Goal: Find contact information: Find contact information

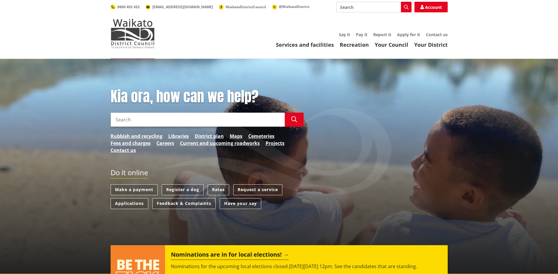
click at [392, 44] on link "Your Council" at bounding box center [392, 44] width 34 height 7
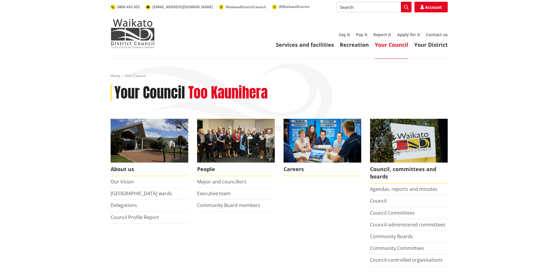
click at [220, 195] on link "Executive team" at bounding box center [214, 193] width 34 height 6
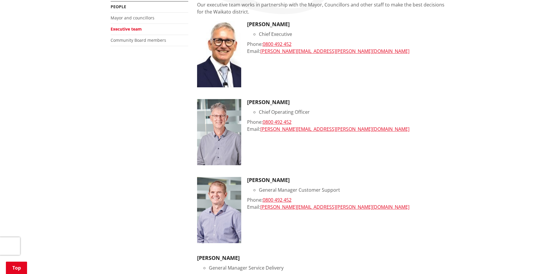
scroll to position [88, 0]
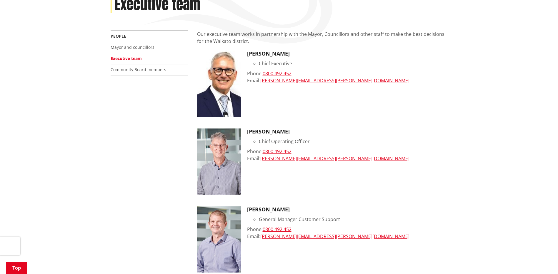
click at [279, 81] on link "craig.hobbs@waidc.govt.nz" at bounding box center [334, 80] width 149 height 6
